Goal: Task Accomplishment & Management: Complete application form

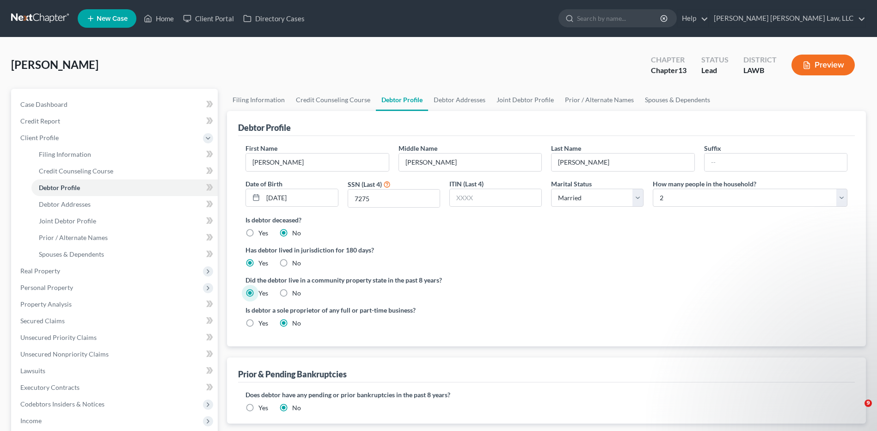
select select "1"
click at [30, 16] on link at bounding box center [40, 18] width 59 height 17
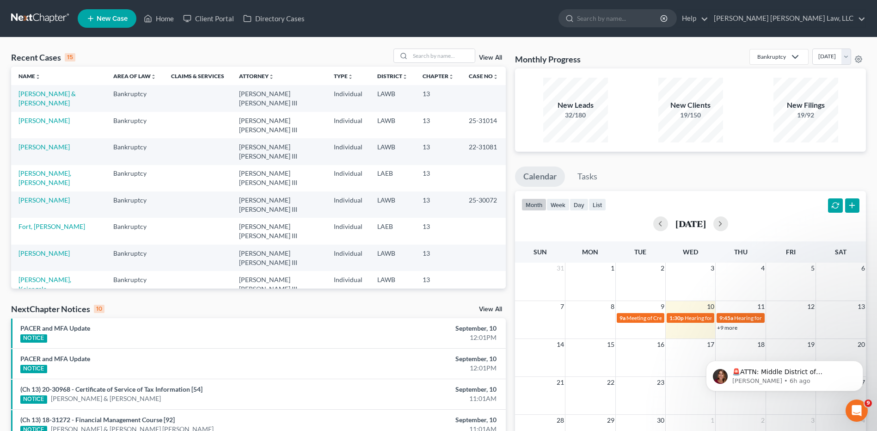
click at [27, 14] on link at bounding box center [40, 18] width 59 height 17
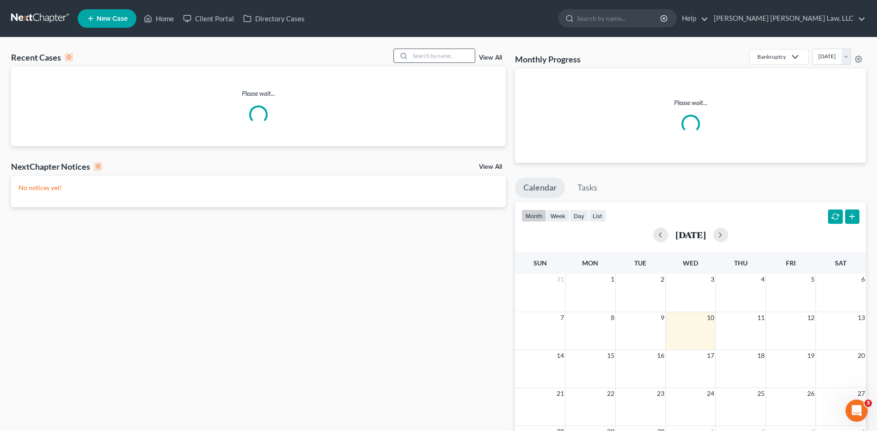
click at [421, 59] on input "search" at bounding box center [442, 55] width 65 height 13
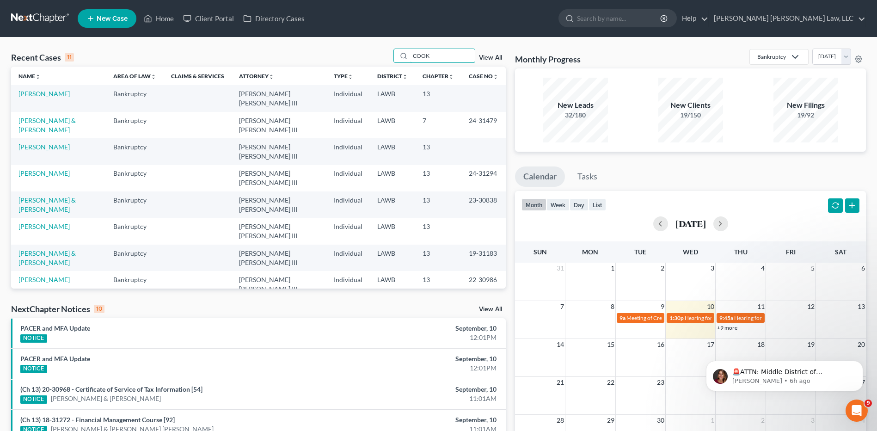
type input "COOK"
click at [114, 12] on link "New Case" at bounding box center [107, 18] width 59 height 19
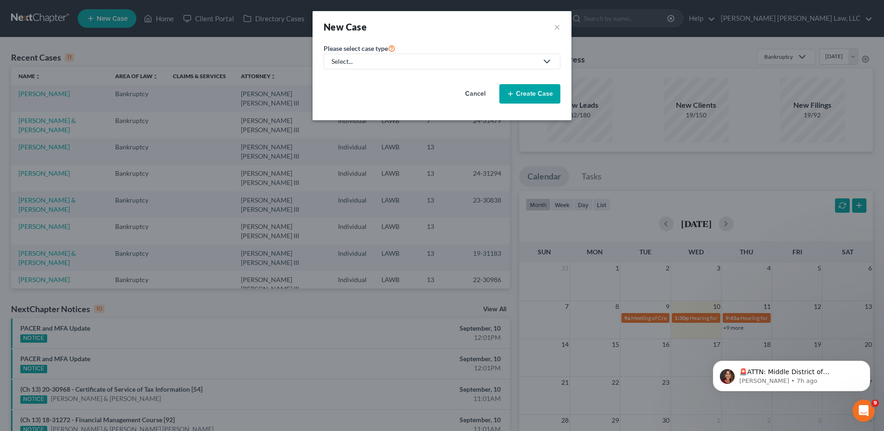
click at [344, 64] on div "Select..." at bounding box center [435, 61] width 206 height 9
click at [349, 81] on div "Bankruptcy" at bounding box center [374, 79] width 82 height 9
select select "36"
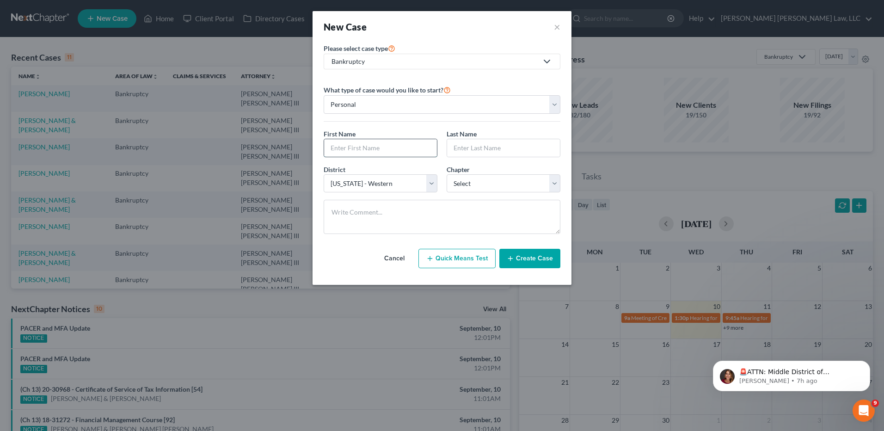
click at [336, 143] on input "text" at bounding box center [380, 148] width 113 height 18
type input "Charo"
type input "[PERSON_NAME]"
click at [474, 184] on select "Select 7 11 12 13" at bounding box center [504, 183] width 114 height 19
select select "3"
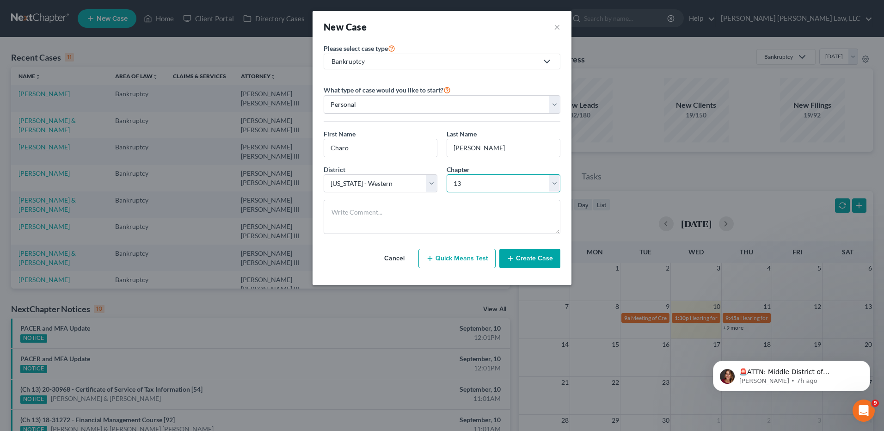
click at [447, 174] on select "Select 7 11 12 13" at bounding box center [504, 183] width 114 height 19
click at [530, 258] on button "Create Case" at bounding box center [530, 258] width 61 height 19
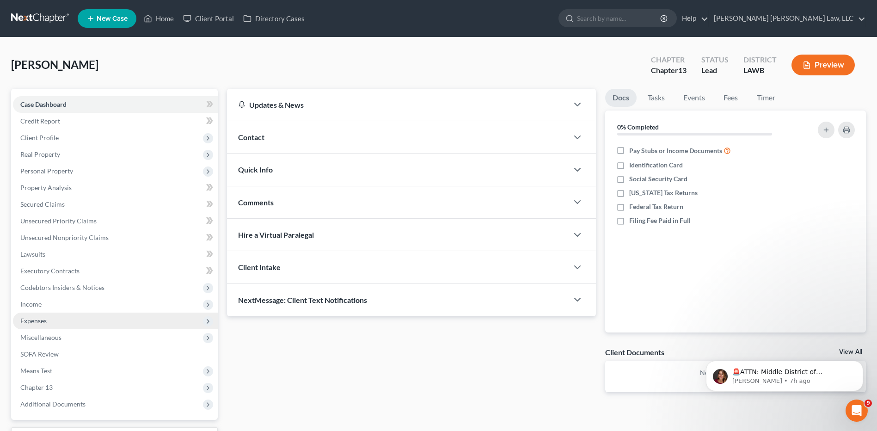
click at [38, 319] on span "Expenses" at bounding box center [33, 321] width 26 height 8
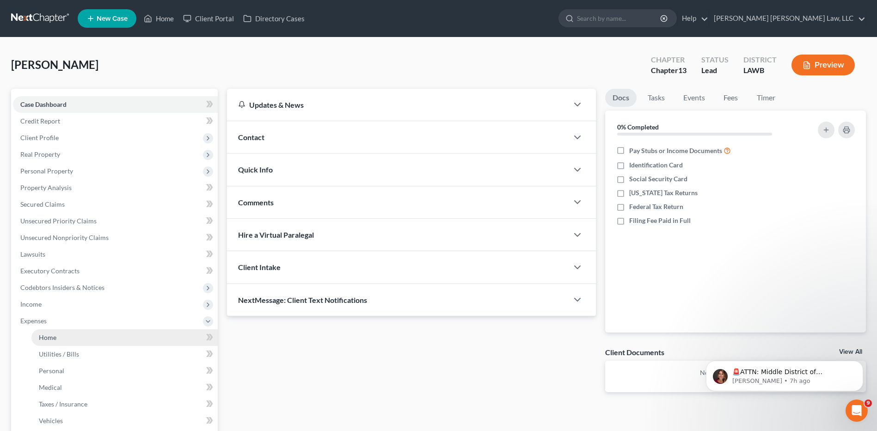
click at [56, 340] on span "Home" at bounding box center [48, 337] width 18 height 8
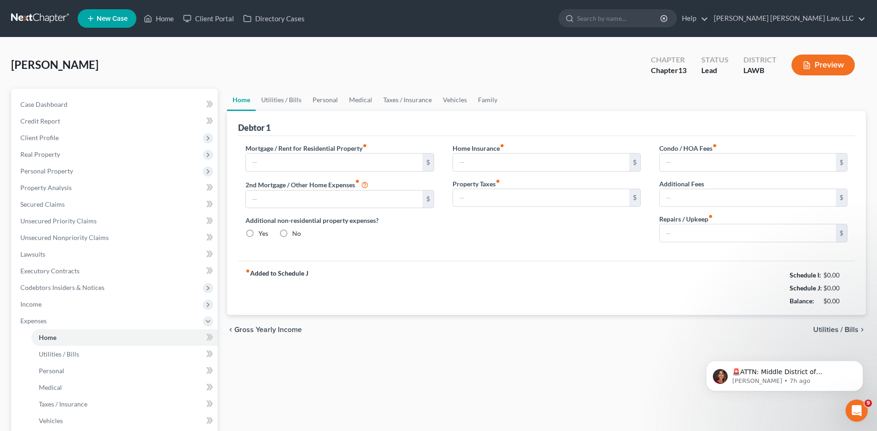
type input "0.00"
radio input "true"
type input "0.00"
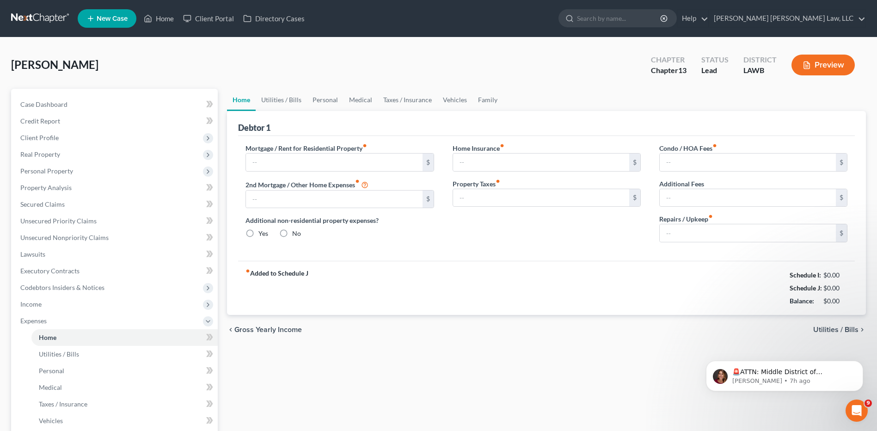
type input "0.00"
click at [273, 99] on link "Utilities / Bills" at bounding box center [281, 100] width 51 height 22
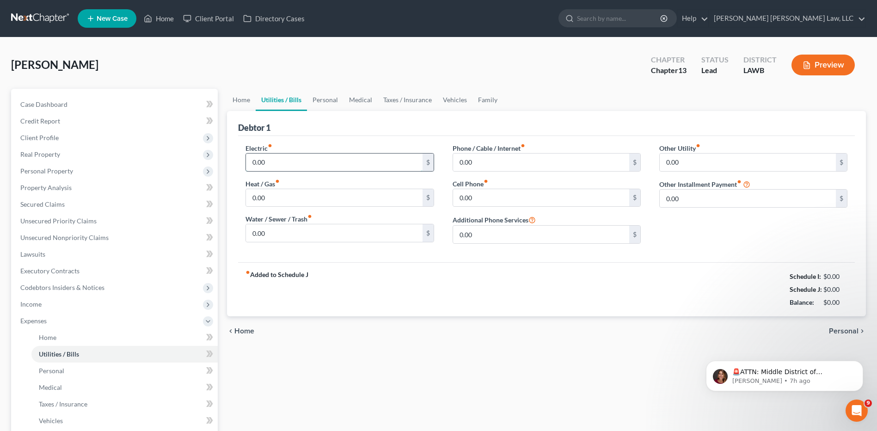
drag, startPoint x: 282, startPoint y: 167, endPoint x: 274, endPoint y: 170, distance: 8.5
click at [282, 167] on input "0.00" at bounding box center [334, 163] width 176 height 18
type input "150.00"
click at [292, 230] on input "0.00" at bounding box center [334, 233] width 176 height 18
type input "40.00"
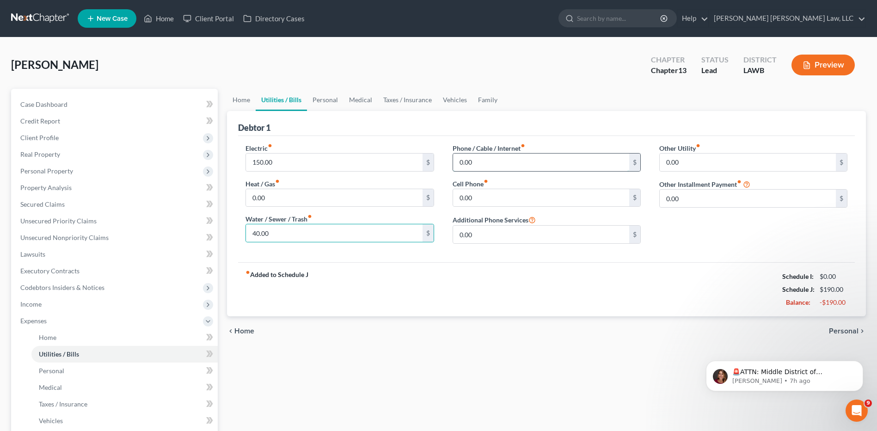
click at [494, 160] on input "0.00" at bounding box center [541, 163] width 176 height 18
type input "55.00"
click at [326, 99] on link "Personal" at bounding box center [325, 100] width 37 height 22
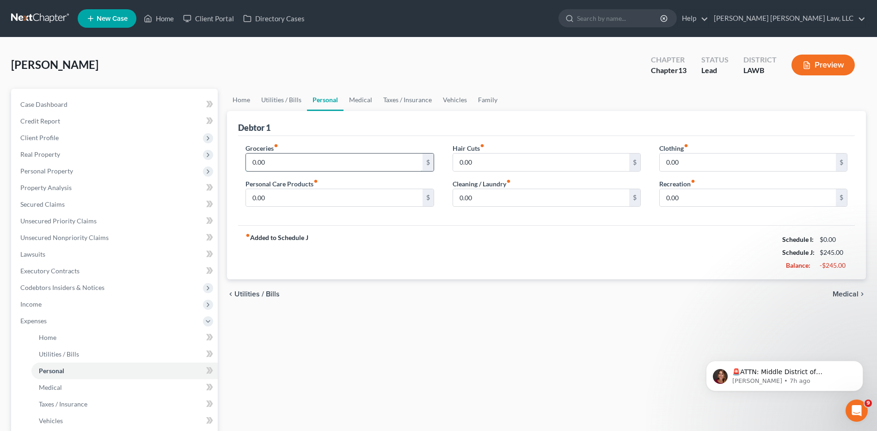
click at [295, 154] on input "0.00" at bounding box center [334, 163] width 176 height 18
type input "487.00"
click at [295, 201] on input "0.00" at bounding box center [334, 198] width 176 height 18
type input "50.00"
click at [284, 104] on link "Utilities / Bills" at bounding box center [281, 100] width 51 height 22
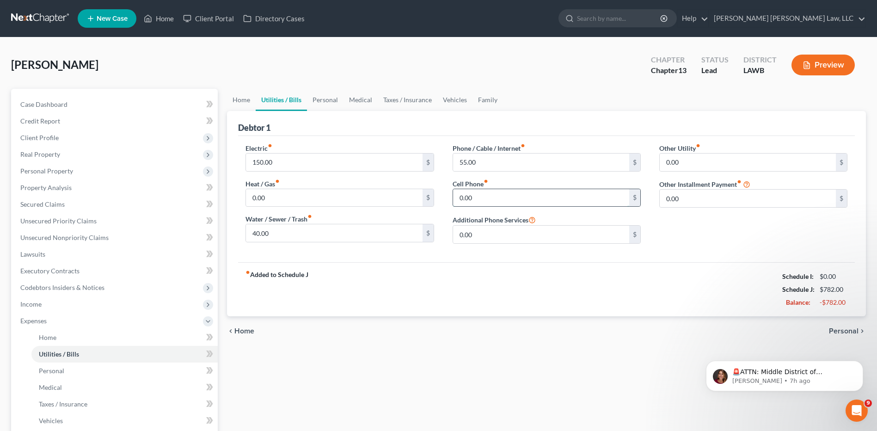
click at [493, 200] on input "0.00" at bounding box center [541, 198] width 176 height 18
type input "130.0"
click at [334, 95] on link "Personal" at bounding box center [325, 100] width 37 height 22
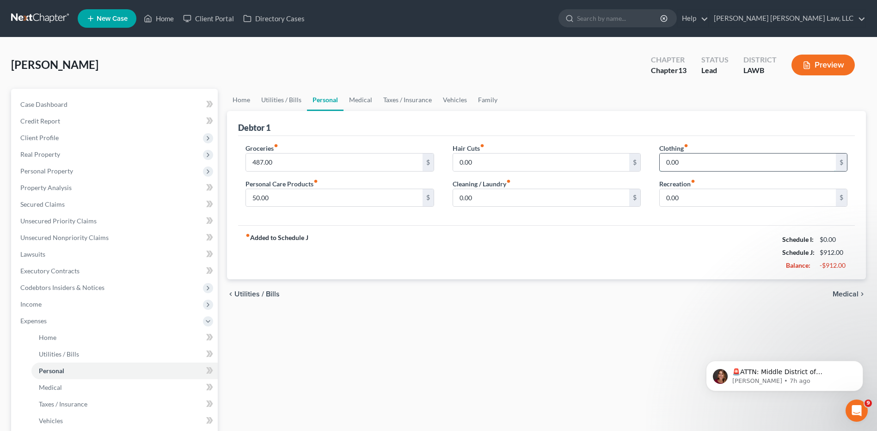
click at [683, 155] on input "0.00" at bounding box center [748, 163] width 176 height 18
click at [526, 196] on input "0.00" at bounding box center [541, 198] width 176 height 18
type input "30.00"
click at [679, 194] on input "0.00" at bounding box center [748, 198] width 176 height 18
type input "25.00"
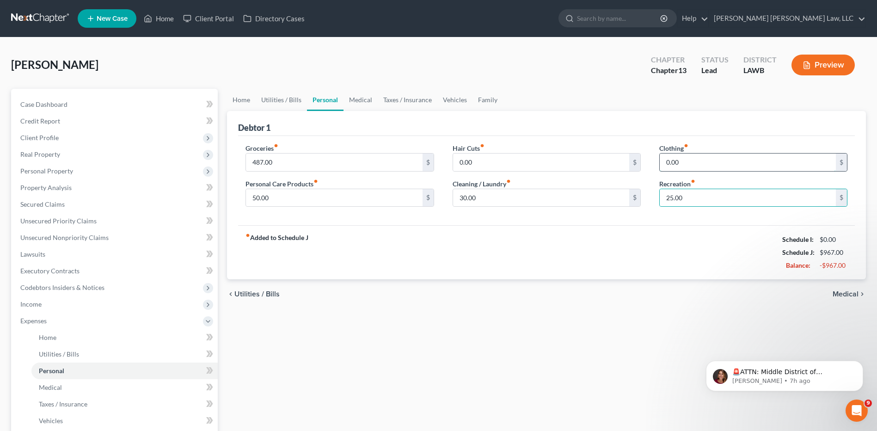
click at [677, 162] on input "0.00" at bounding box center [748, 163] width 176 height 18
type input "30.00"
click at [445, 97] on link "Vehicles" at bounding box center [455, 100] width 35 height 22
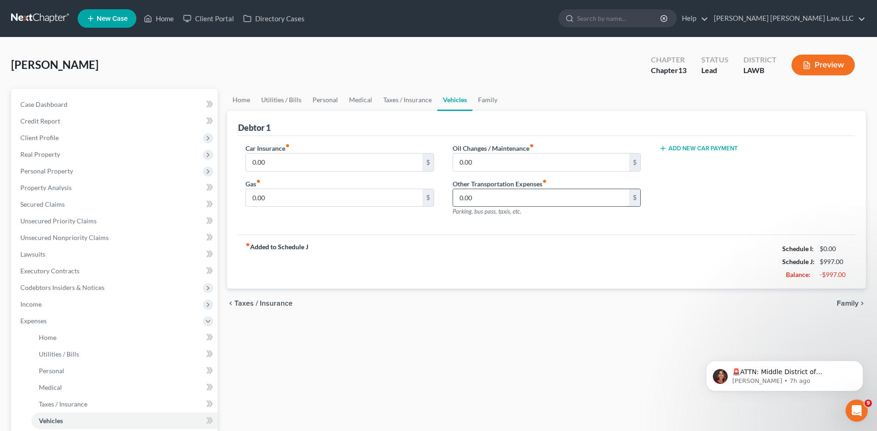
click at [474, 204] on input "0.00" at bounding box center [541, 198] width 176 height 18
type input "75.00"
click at [485, 103] on link "Family" at bounding box center [488, 100] width 31 height 22
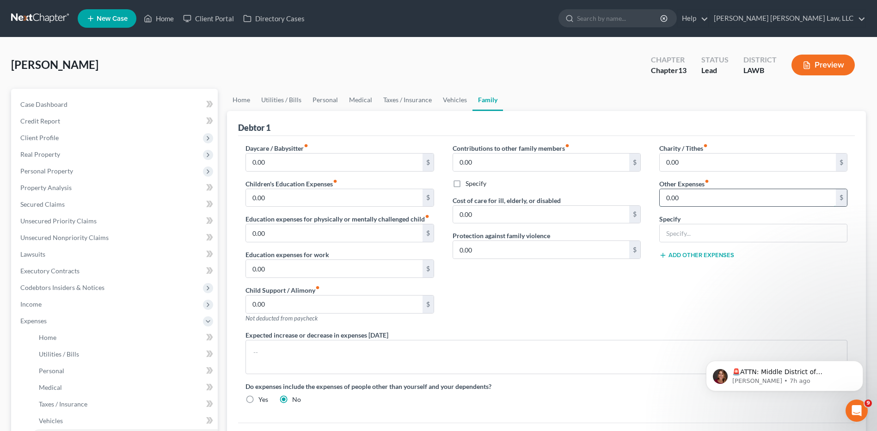
click at [696, 195] on input "0.00" at bounding box center [748, 198] width 176 height 18
type input "25.00"
click at [695, 233] on input "text" at bounding box center [753, 233] width 187 height 18
type input "misc/emergency fund/ plan funding"
click at [403, 97] on link "Taxes / Insurance" at bounding box center [408, 100] width 60 height 22
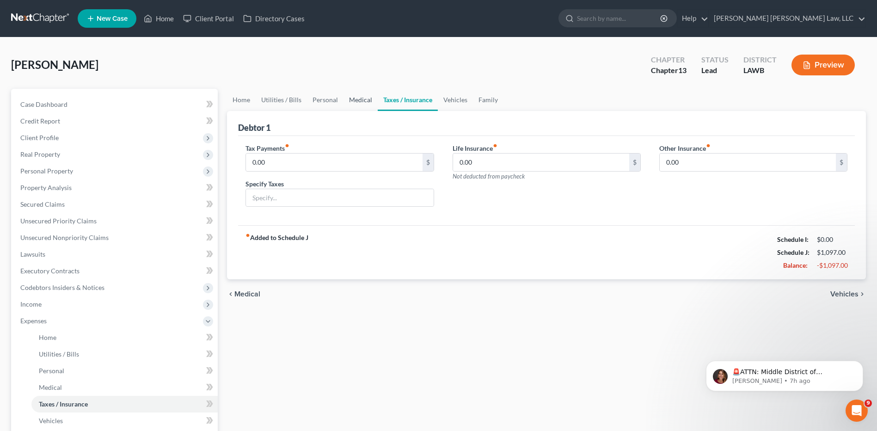
click at [354, 99] on link "Medical" at bounding box center [361, 100] width 34 height 22
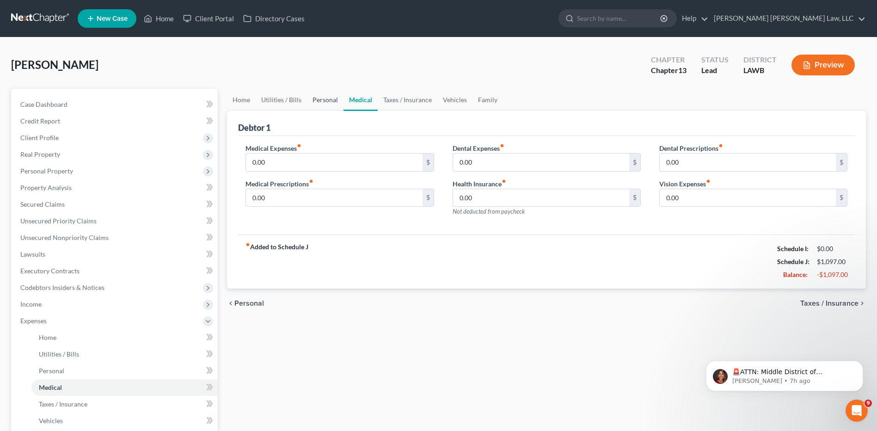
click at [313, 99] on link "Personal" at bounding box center [325, 100] width 37 height 22
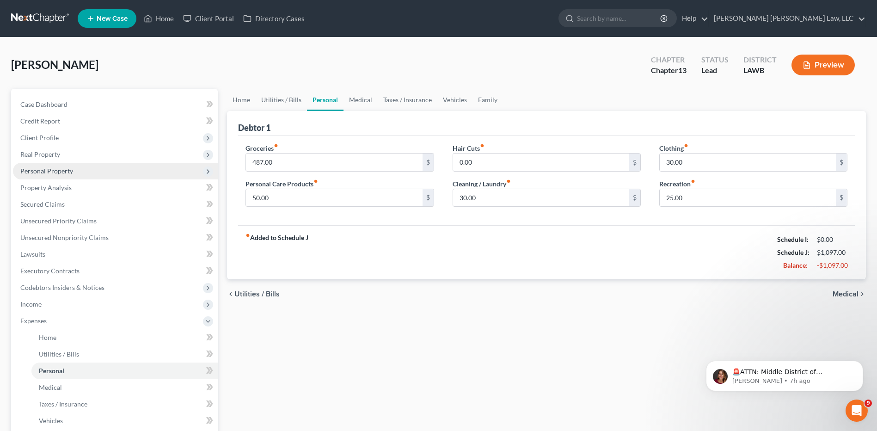
click at [30, 171] on span "Personal Property" at bounding box center [46, 171] width 53 height 8
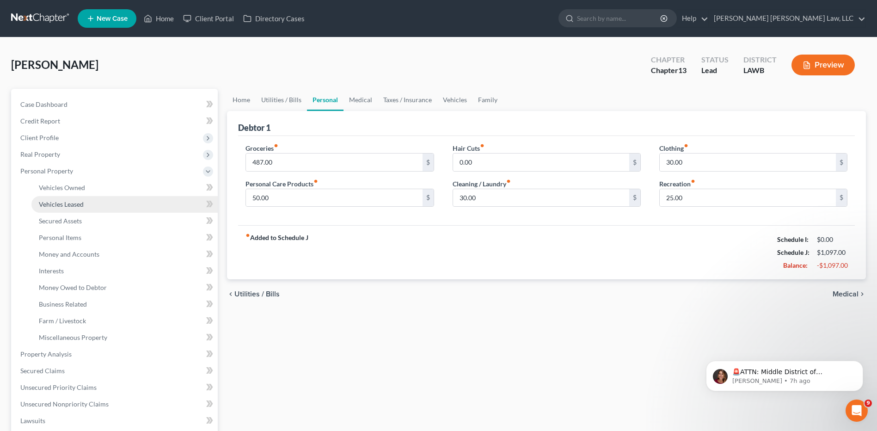
click at [52, 208] on span "Vehicles Leased" at bounding box center [61, 204] width 45 height 8
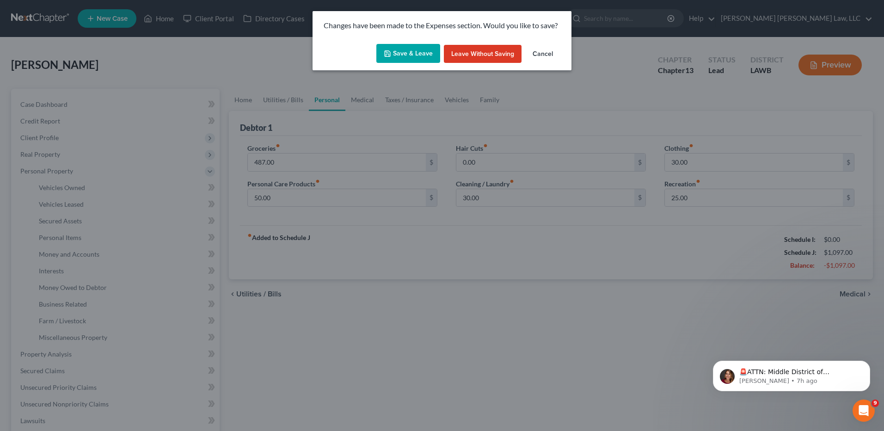
click at [418, 49] on button "Save & Leave" at bounding box center [408, 53] width 64 height 19
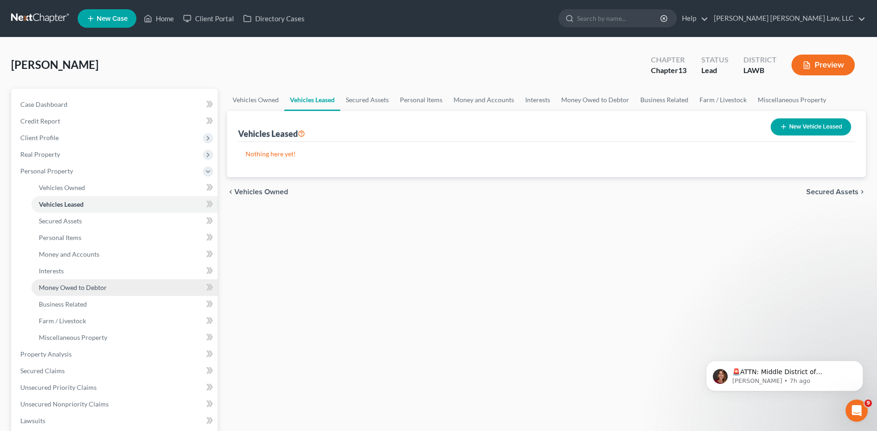
click at [83, 284] on span "Money Owed to Debtor" at bounding box center [73, 288] width 68 height 8
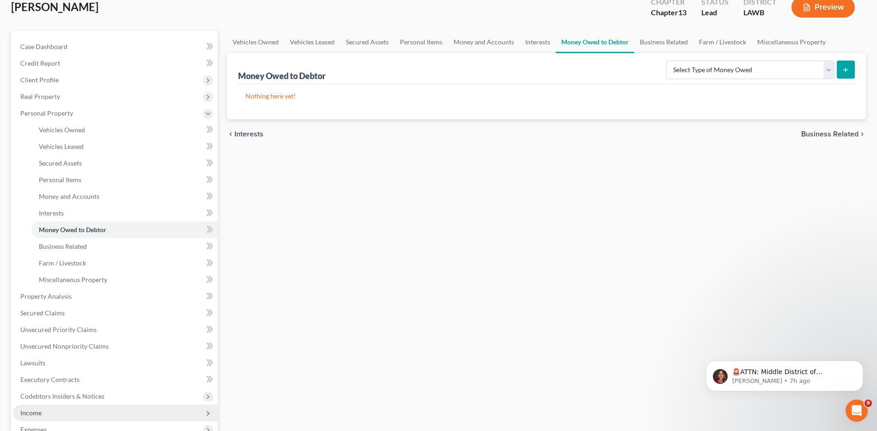
scroll to position [139, 0]
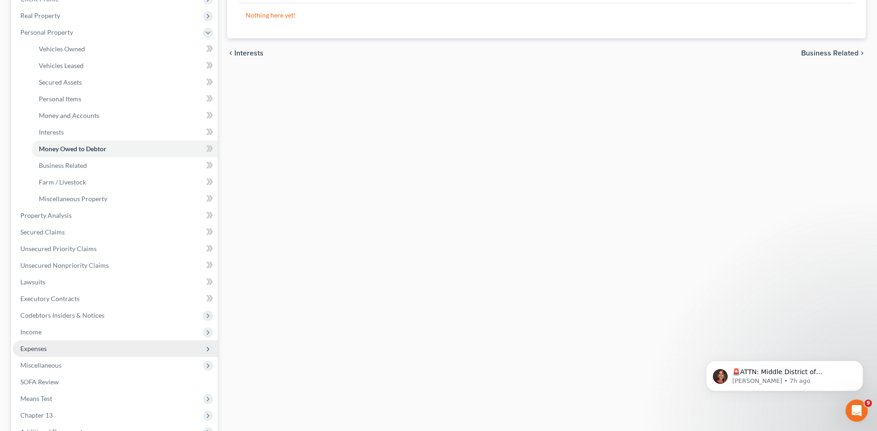
click at [28, 350] on span "Expenses" at bounding box center [33, 349] width 26 height 8
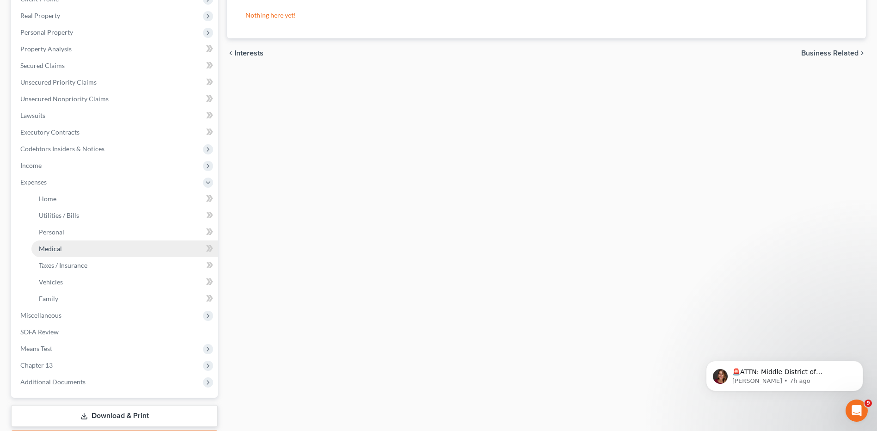
click at [46, 242] on link "Medical" at bounding box center [124, 249] width 186 height 17
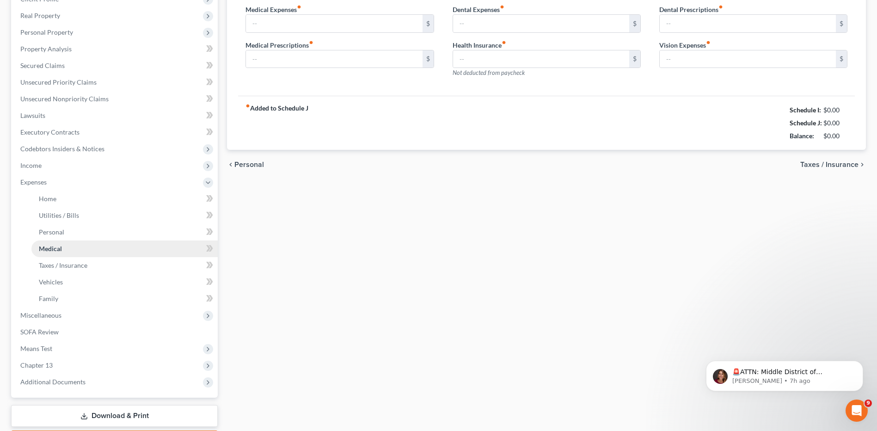
scroll to position [78, 0]
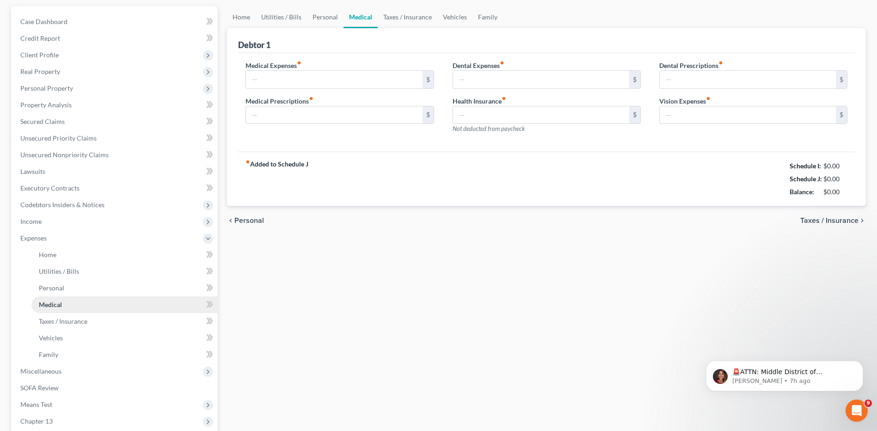
type input "0.00"
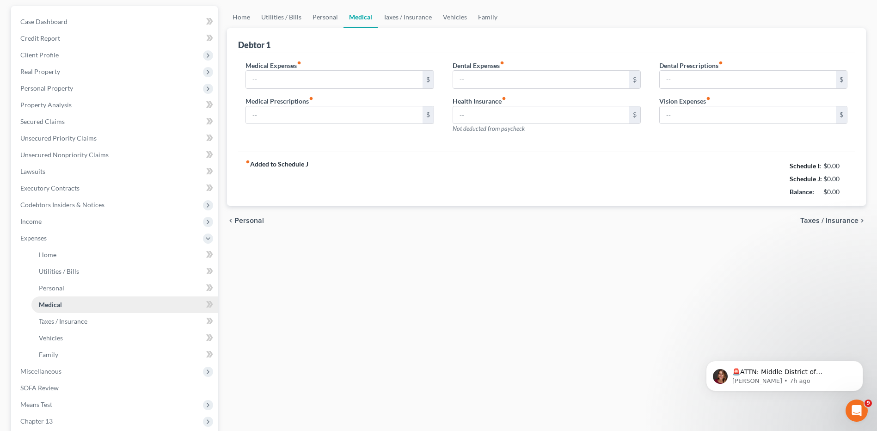
type input "0.00"
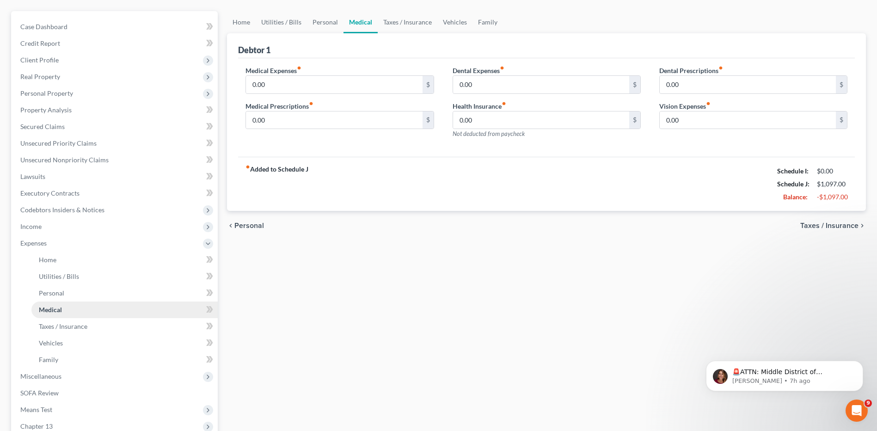
scroll to position [0, 0]
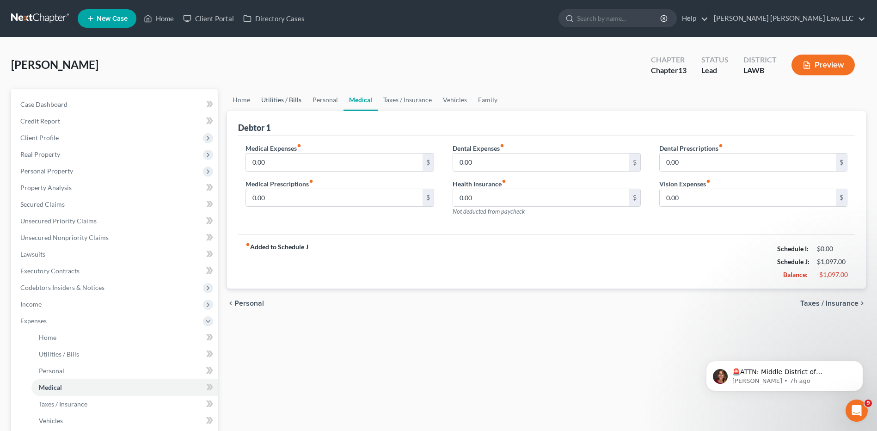
click at [275, 100] on link "Utilities / Bills" at bounding box center [281, 100] width 51 height 22
